Goal: Information Seeking & Learning: Find specific fact

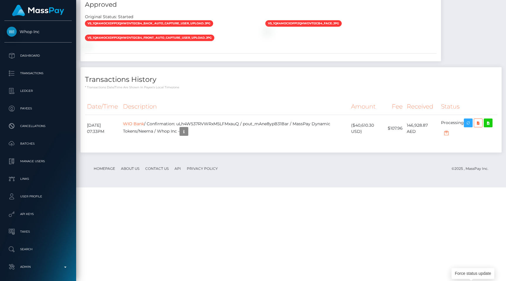
scroll to position [70, 131]
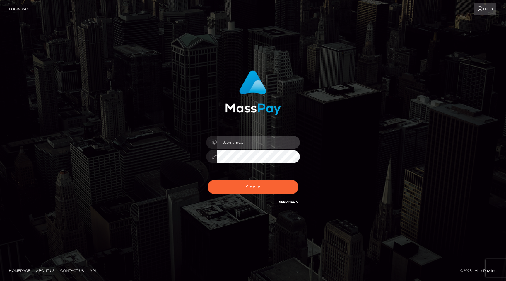
type input "egblue"
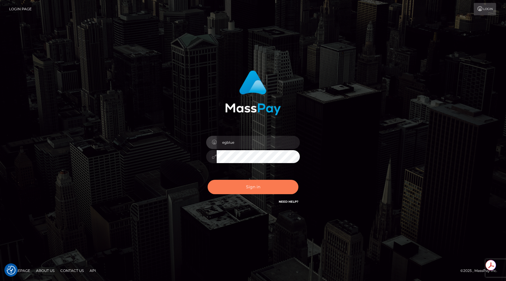
click at [256, 186] on button "Sign in" at bounding box center [253, 187] width 91 height 14
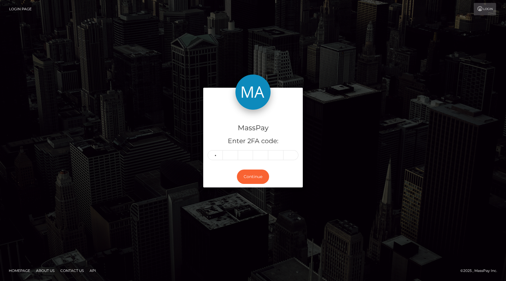
type input "8"
type input "1"
type input "9"
type input "0"
type input "4"
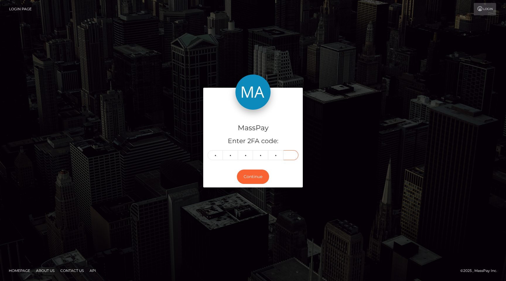
type input "7"
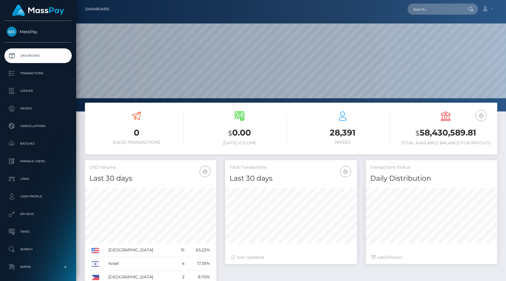
scroll to position [104, 131]
click at [442, 14] on input "text" at bounding box center [435, 9] width 55 height 11
paste input "pout_MpqfGAIejCaSH"
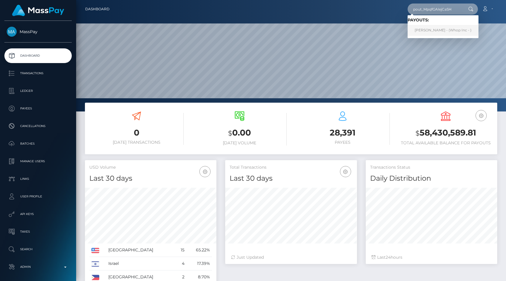
type input "pout_MpqfGAIejCaSH"
click at [440, 29] on link "満 田 新 - (Whop Inc - )" at bounding box center [443, 30] width 71 height 11
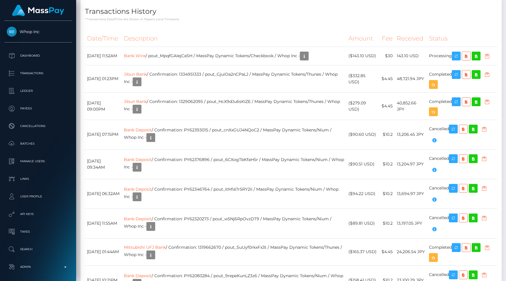
scroll to position [883, 0]
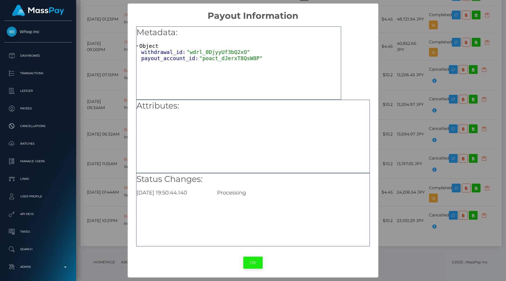
click at [257, 261] on button "OK" at bounding box center [252, 262] width 19 height 12
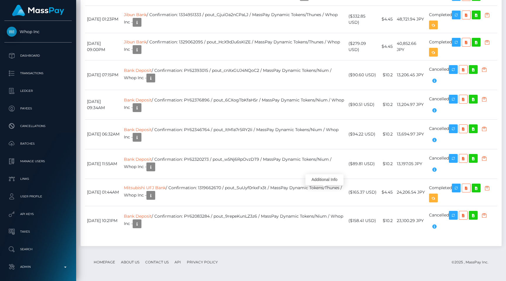
scroll to position [967, 0]
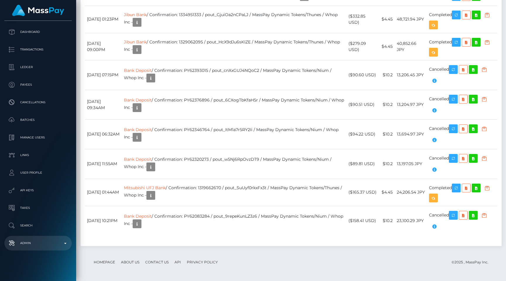
click at [34, 246] on p "Admin" at bounding box center [38, 242] width 63 height 9
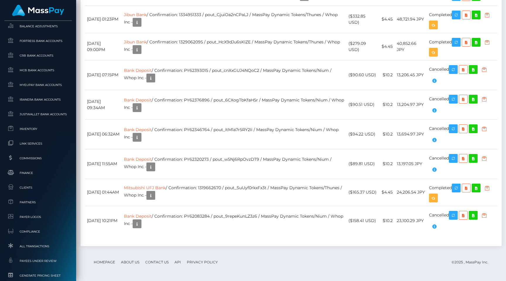
scroll to position [295, 0]
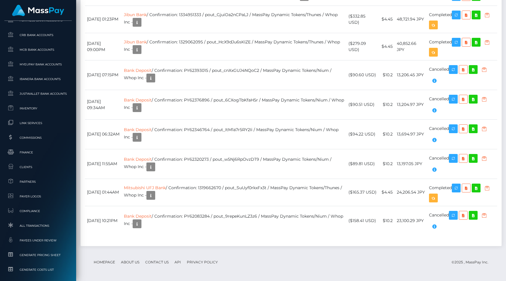
click at [31, 219] on ul "Pricing Rules Balance Adjustments Fortress Bank Accounts CRB Bank Accounts" at bounding box center [38, 145] width 76 height 321
click at [31, 222] on span "All Transactions" at bounding box center [38, 225] width 63 height 7
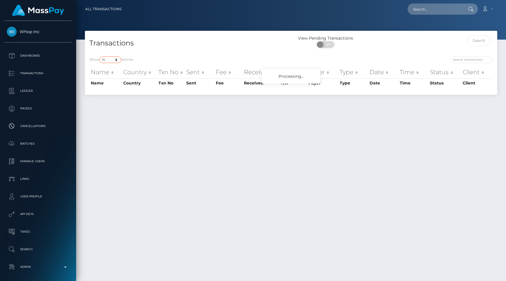
click at [102, 59] on select "10 25 50 100 250 500 1,000 3,500 All" at bounding box center [110, 59] width 22 height 7
select select "250"
click at [100, 56] on select "10 25 50 100 250 500 1,000 3,500 All" at bounding box center [110, 59] width 22 height 7
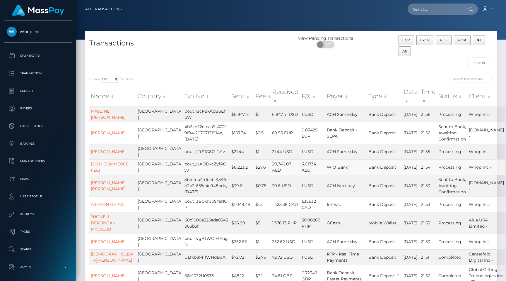
click at [235, 166] on td "$8,223.2" at bounding box center [242, 167] width 24 height 16
click at [165, 81] on div "Show 10 25 50 100 250 500 1,000 3,500 All entries" at bounding box center [187, 80] width 197 height 8
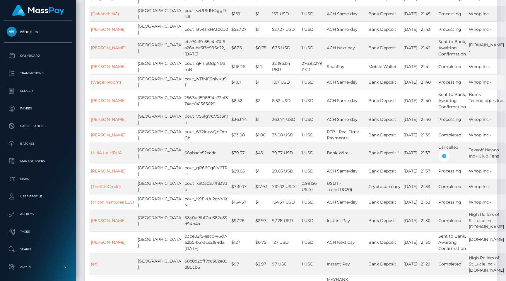
scroll to position [481, 0]
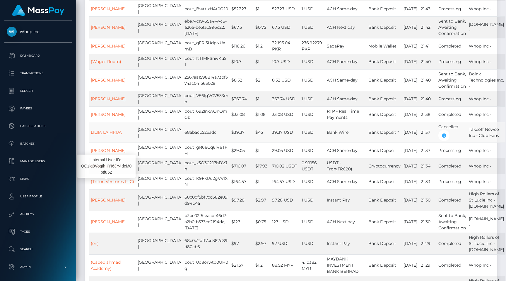
click at [106, 135] on link "LILIIA LA HRUA" at bounding box center [106, 131] width 31 height 5
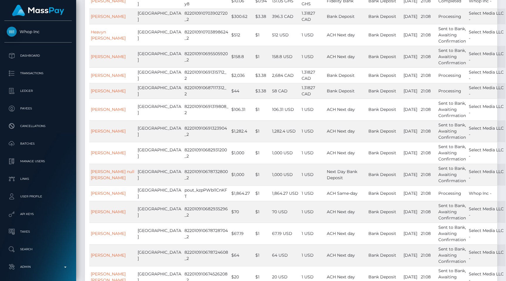
scroll to position [2168, 0]
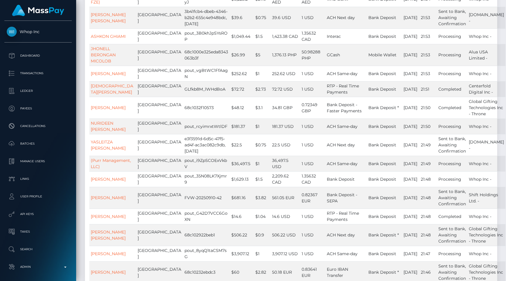
scroll to position [0, 0]
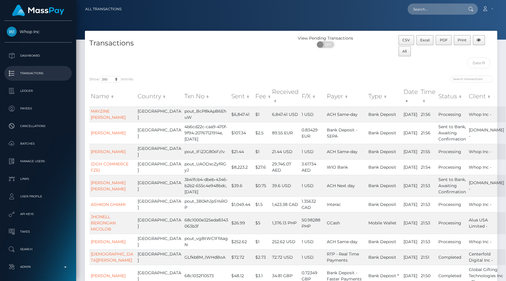
click at [59, 71] on p "Transactions" at bounding box center [38, 73] width 63 height 9
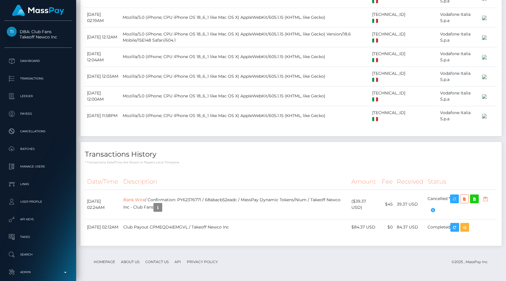
scroll to position [1483, 0]
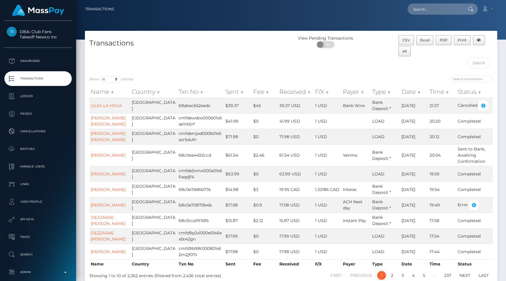
click at [184, 74] on div "Show 10 25 50 100 250 500 1,000 3,500 All entries Name Country Txn No Sent Fee …" at bounding box center [291, 177] width 412 height 212
click at [119, 75] on div "Show 10 25 50 100 250 500 1,000 3,500 All entries Name Country Txn No Sent Fee …" at bounding box center [291, 177] width 412 height 212
click at [115, 79] on select "10 25 50 100 250 500 1,000 3,500 All" at bounding box center [110, 79] width 22 height 7
select select "250"
click at [100, 76] on select "10 25 50 100 250 500 1,000 3,500 All" at bounding box center [110, 79] width 22 height 7
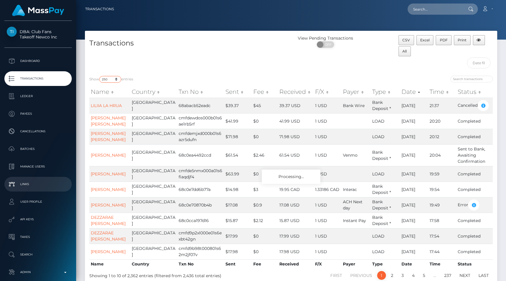
scroll to position [29, 0]
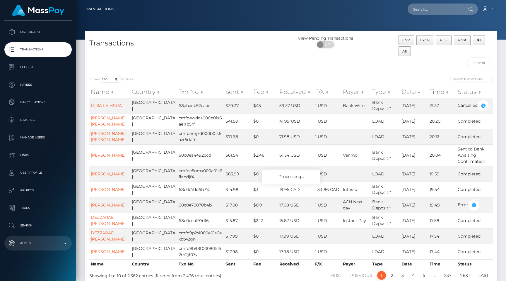
click at [37, 242] on p "Admin" at bounding box center [38, 242] width 63 height 9
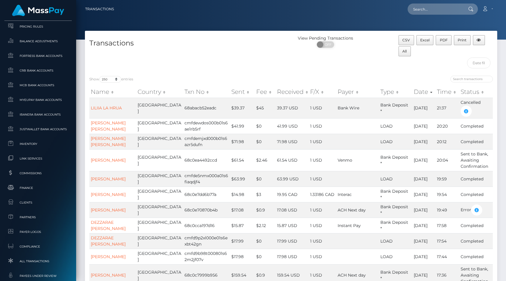
scroll to position [356, 0]
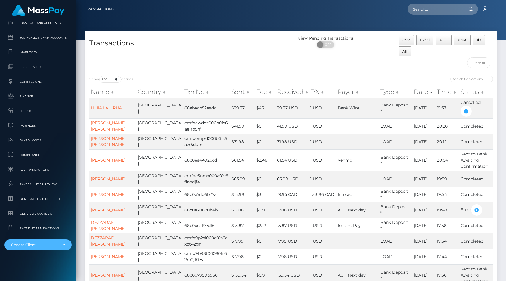
click at [37, 242] on div "Choose Client" at bounding box center [37, 244] width 67 height 11
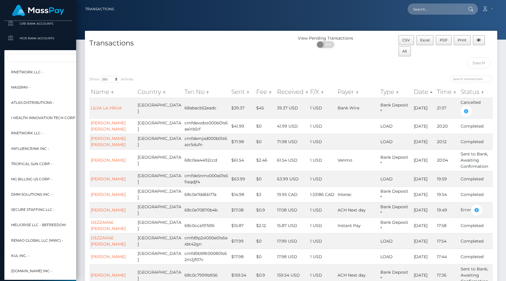
scroll to position [271, 0]
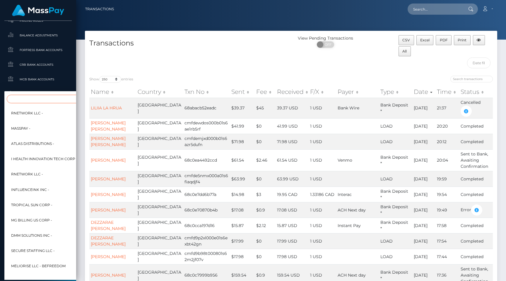
click at [30, 99] on input "Search" at bounding box center [71, 99] width 129 height 8
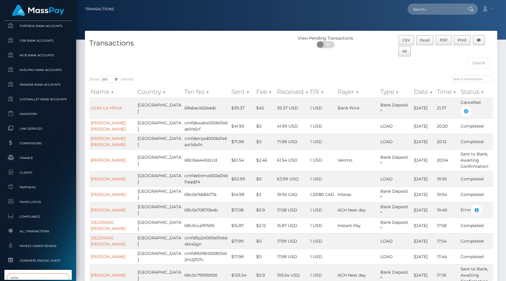
scroll to position [356, 0]
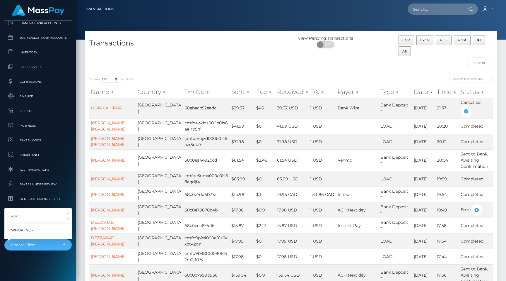
type input "who"
click at [38, 231] on link "Whop Inc -" at bounding box center [42, 229] width 67 height 13
select select "338"
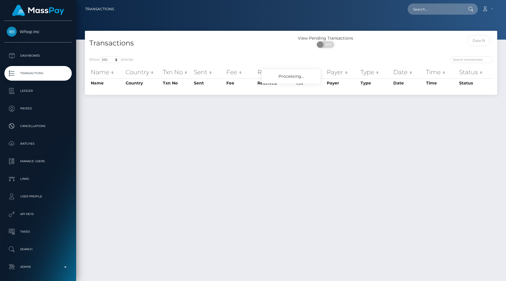
select select "250"
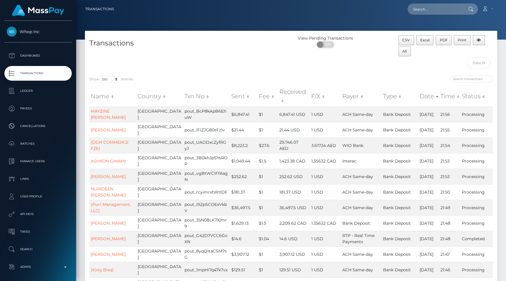
click at [53, 73] on p "Transactions" at bounding box center [38, 73] width 63 height 9
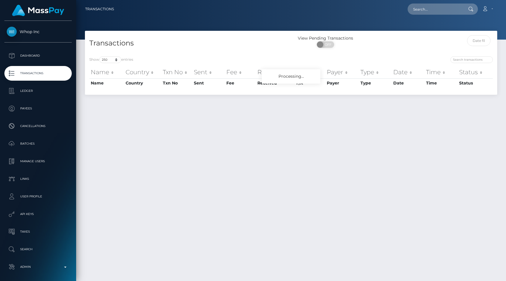
select select "250"
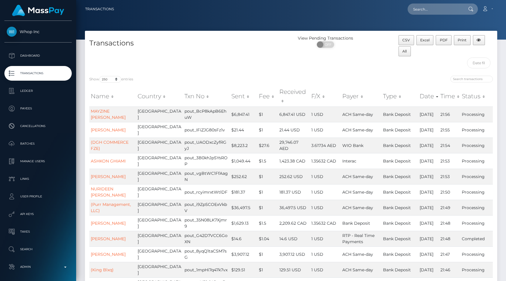
click at [43, 71] on p "Transactions" at bounding box center [38, 73] width 63 height 9
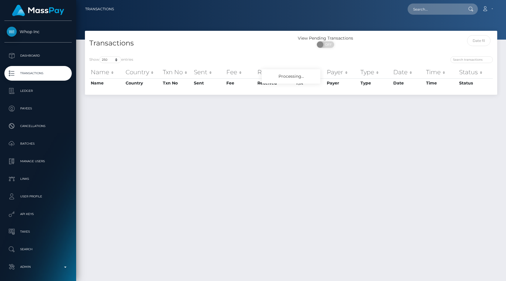
select select "250"
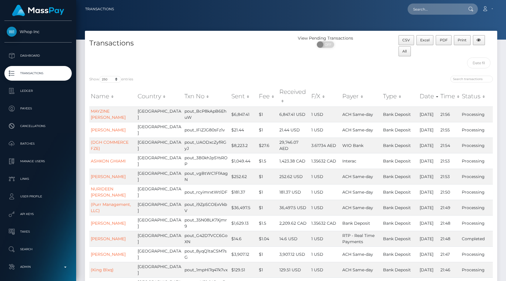
click at [52, 71] on p "Transactions" at bounding box center [38, 73] width 63 height 9
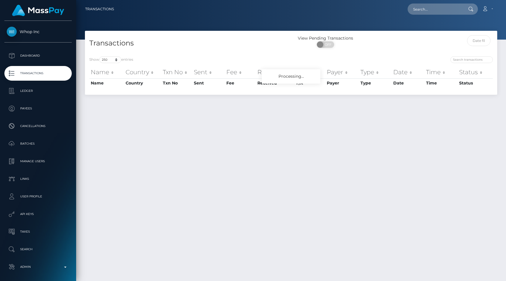
select select "250"
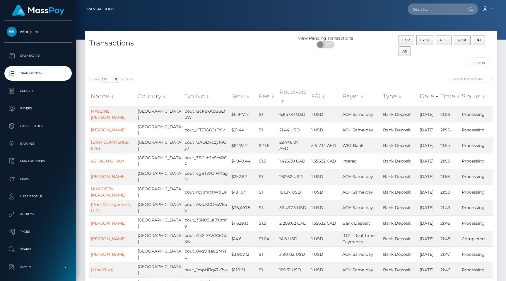
click at [41, 74] on p "Transactions" at bounding box center [38, 73] width 63 height 9
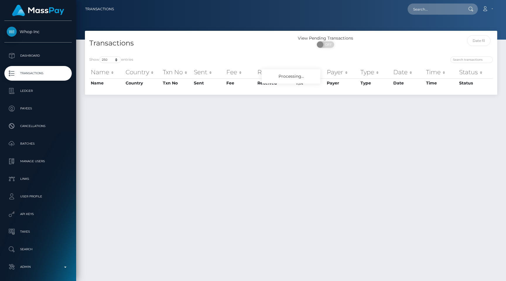
select select "250"
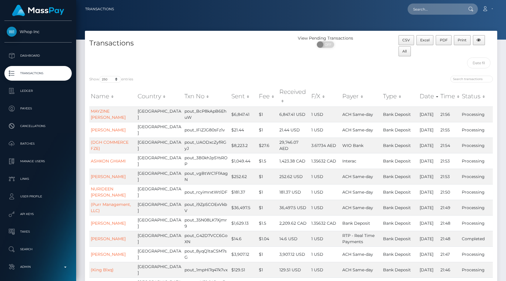
click at [49, 76] on p "Transactions" at bounding box center [38, 73] width 63 height 9
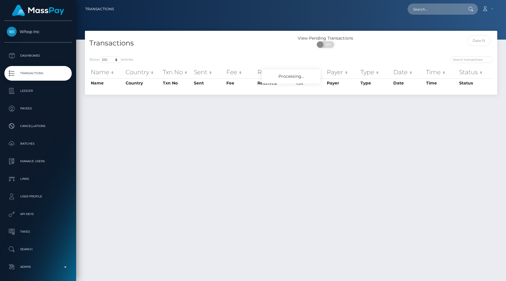
select select "250"
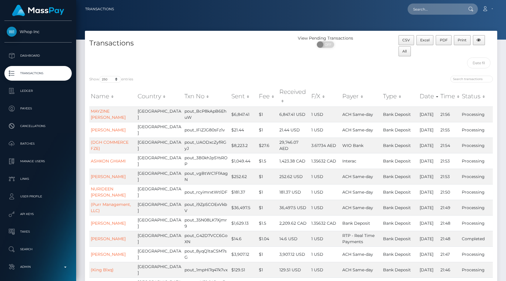
click at [53, 66] on link "Transactions" at bounding box center [37, 73] width 67 height 15
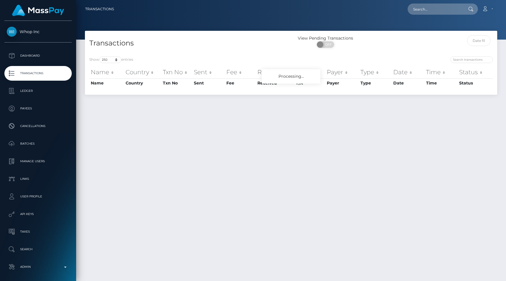
select select "250"
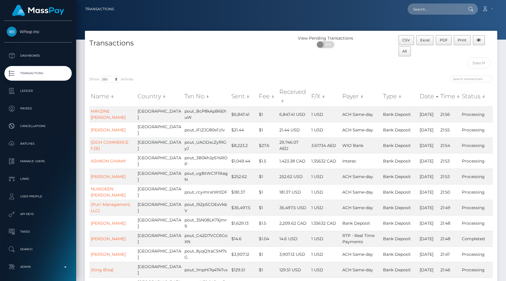
click at [56, 72] on p "Transactions" at bounding box center [38, 73] width 63 height 9
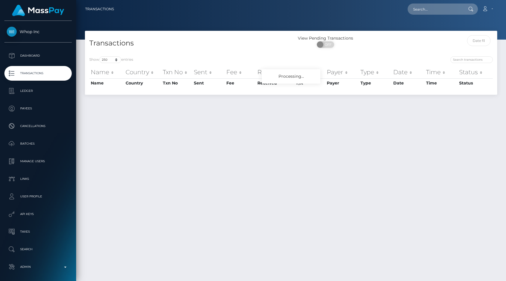
select select "250"
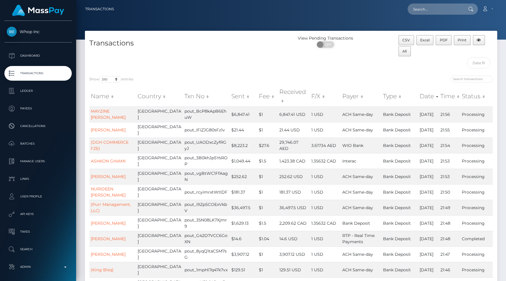
click at [58, 74] on p "Transactions" at bounding box center [38, 73] width 63 height 9
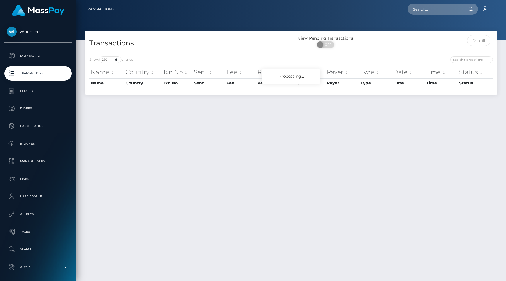
select select "250"
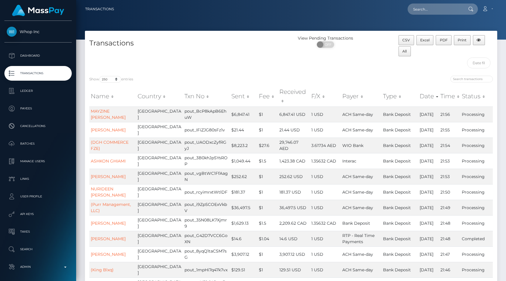
click at [42, 79] on link "Transactions" at bounding box center [37, 73] width 67 height 15
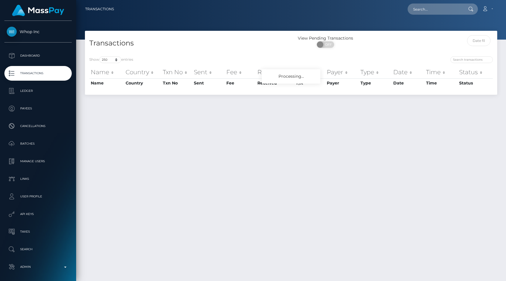
select select "250"
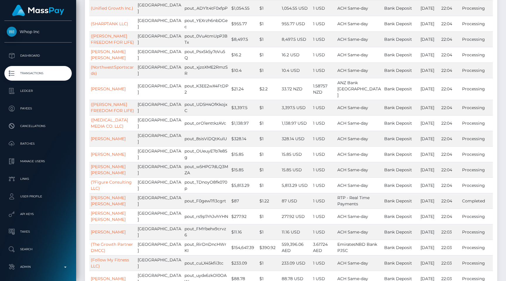
scroll to position [734, 0]
drag, startPoint x: 217, startPoint y: 143, endPoint x: 235, endPoint y: 143, distance: 17.6
click at [235, 176] on td "$5,813.29" at bounding box center [244, 184] width 28 height 16
click at [239, 176] on td "$5,813.29" at bounding box center [244, 184] width 28 height 16
drag, startPoint x: 239, startPoint y: 143, endPoint x: 216, endPoint y: 143, distance: 22.8
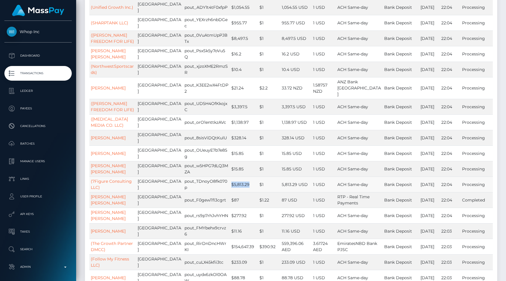
click at [230, 176] on td "$5,813.29" at bounding box center [244, 184] width 28 height 16
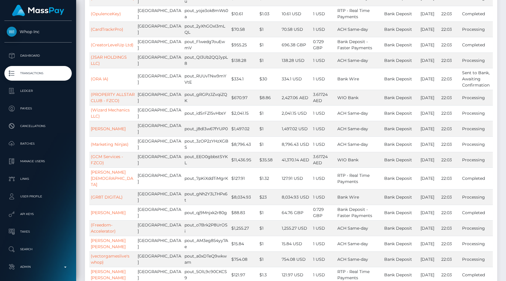
scroll to position [3916, 0]
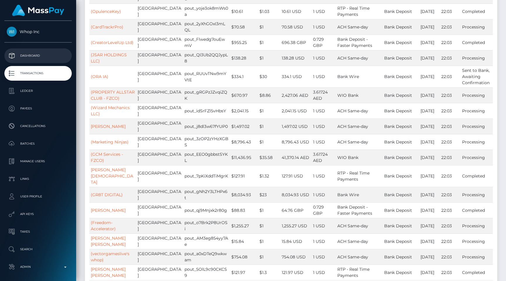
click at [45, 58] on p "Dashboard" at bounding box center [38, 55] width 63 height 9
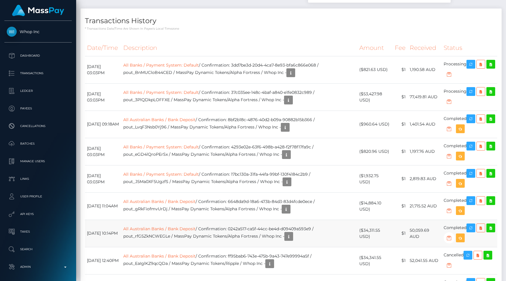
scroll to position [896, 0]
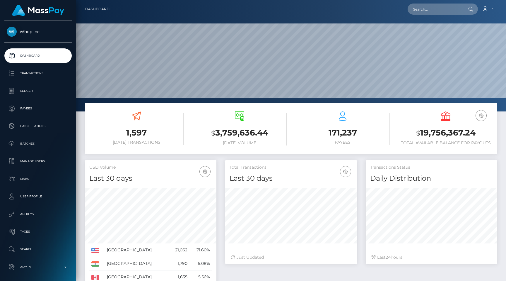
scroll to position [104, 131]
click at [187, 120] on div "1,597 [DATE] Transactions" at bounding box center [136, 129] width 103 height 44
click at [55, 55] on p "Dashboard" at bounding box center [38, 55] width 63 height 9
click at [42, 67] on link "Transactions" at bounding box center [37, 73] width 67 height 15
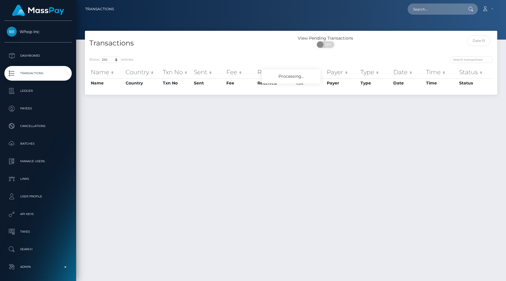
select select "250"
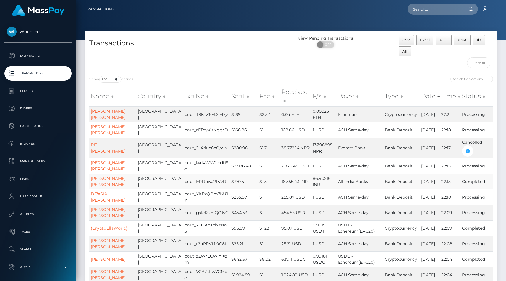
click at [280, 173] on td "16,555.43 INR" at bounding box center [295, 181] width 31 height 16
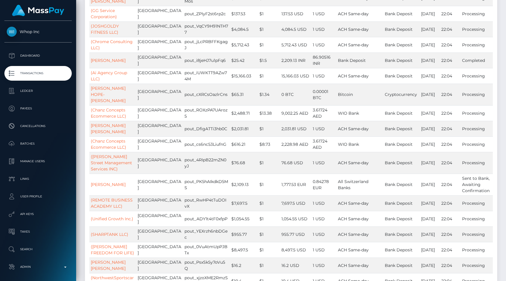
scroll to position [613, 0]
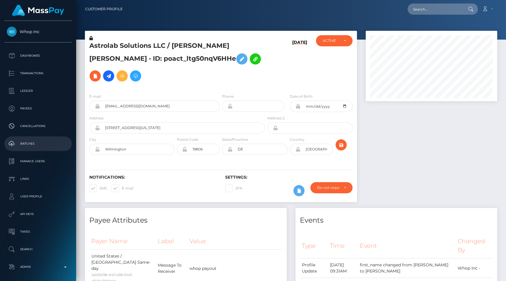
scroll to position [24, 0]
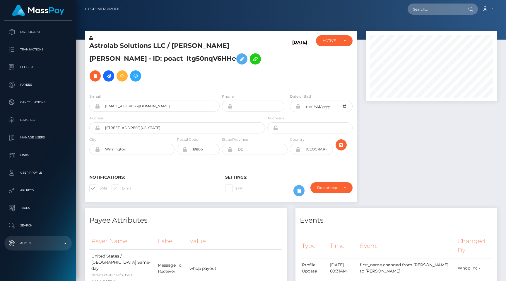
click at [53, 243] on p "Admin" at bounding box center [38, 242] width 63 height 9
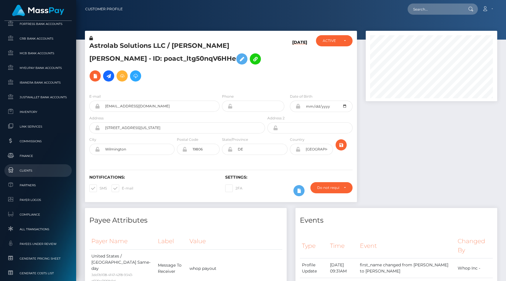
scroll to position [351, 0]
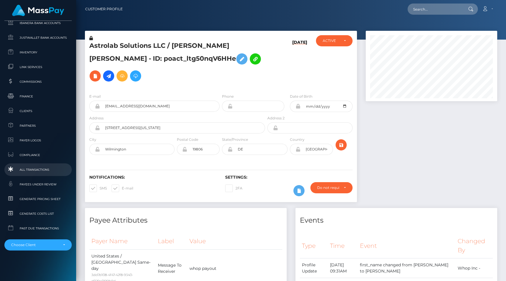
click at [37, 166] on span "All Transactions" at bounding box center [38, 169] width 63 height 7
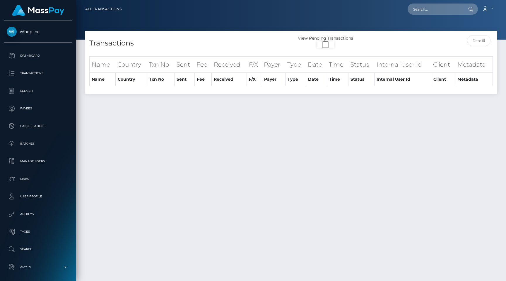
select select
select select "250"
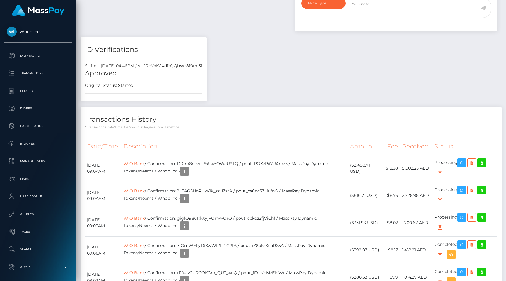
scroll to position [287, 0]
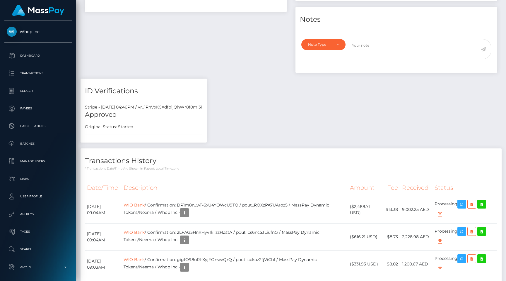
click at [168, 108] on div "Stripe - [DATE] 04:46PM / vr_1RhVxKCXdfp1jQhWr8f0mi31" at bounding box center [144, 107] width 126 height 6
copy div "vr_1RhVxKCXdfp1jQhWr8f0mi31"
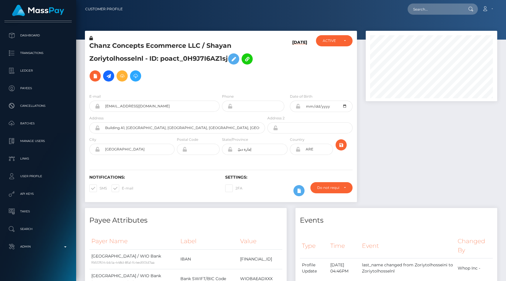
scroll to position [24, 0]
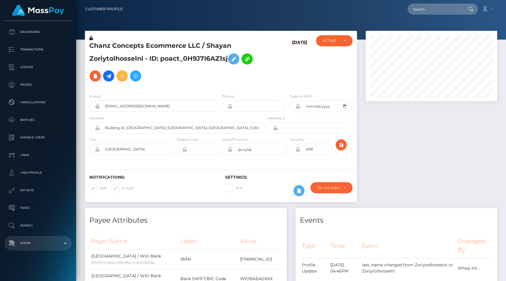
click at [52, 242] on p "Admin" at bounding box center [38, 242] width 63 height 9
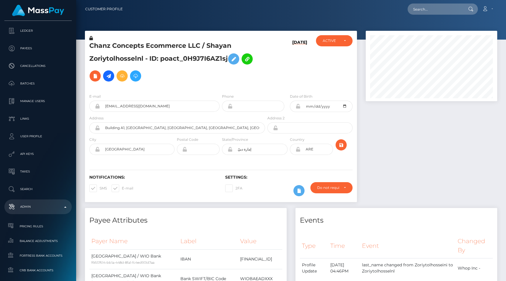
scroll to position [0, 0]
